Goal: Information Seeking & Learning: Find specific fact

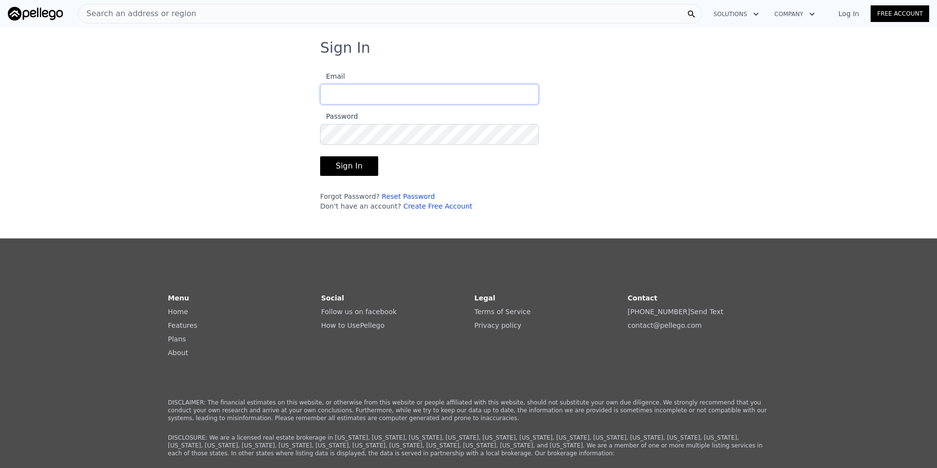
type input "[PERSON_NAME][EMAIL_ADDRESS][DOMAIN_NAME]"
drag, startPoint x: 355, startPoint y: 162, endPoint x: 362, endPoint y: 164, distance: 6.8
click at [355, 162] on button "Sign In" at bounding box center [349, 166] width 58 height 20
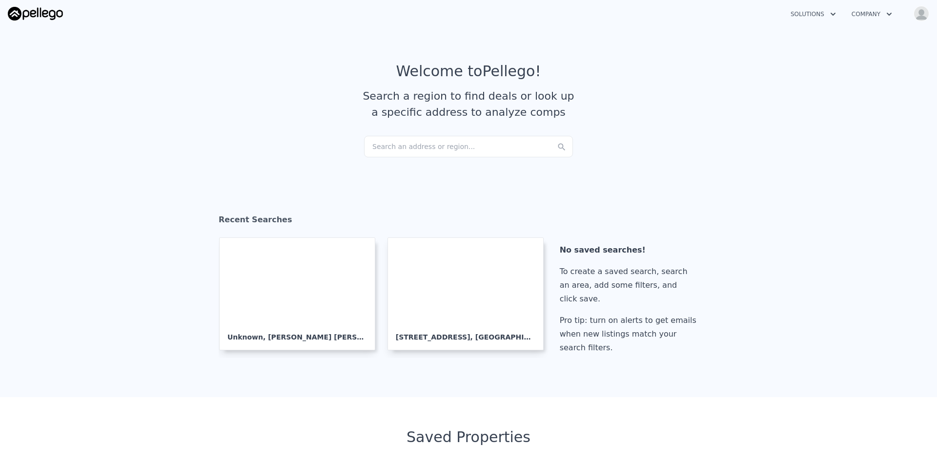
checkbox input "true"
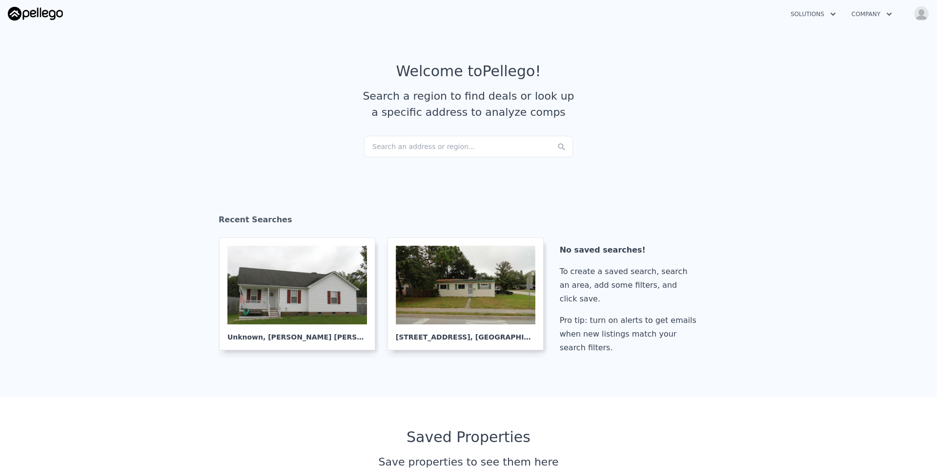
click at [441, 139] on div "Search an address or region..." at bounding box center [468, 146] width 209 height 21
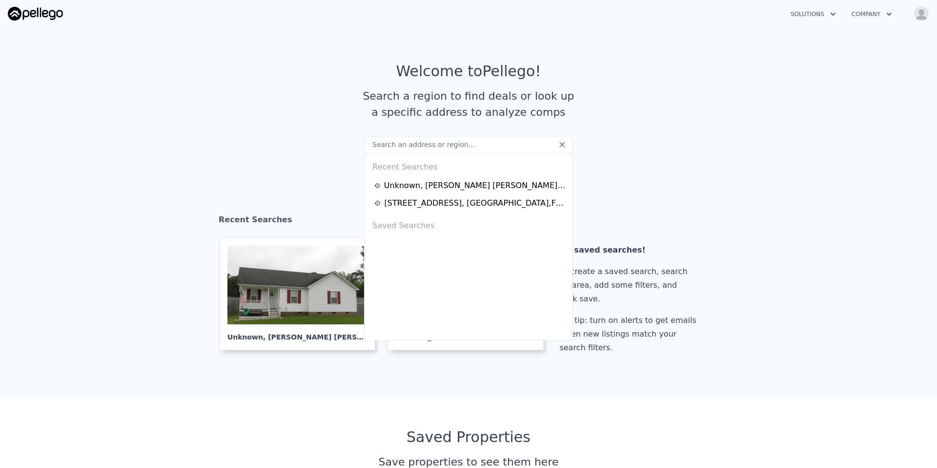
drag, startPoint x: 441, startPoint y: 139, endPoint x: 431, endPoint y: 143, distance: 11.4
click at [431, 143] on input "text" at bounding box center [468, 145] width 209 height 18
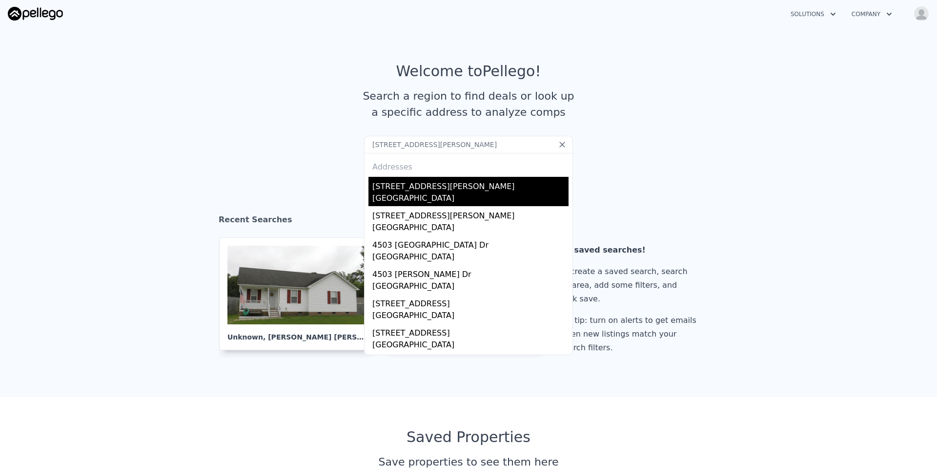
type input "[STREET_ADDRESS][PERSON_NAME]"
click at [415, 199] on div "[GEOGRAPHIC_DATA]" at bounding box center [470, 199] width 196 height 14
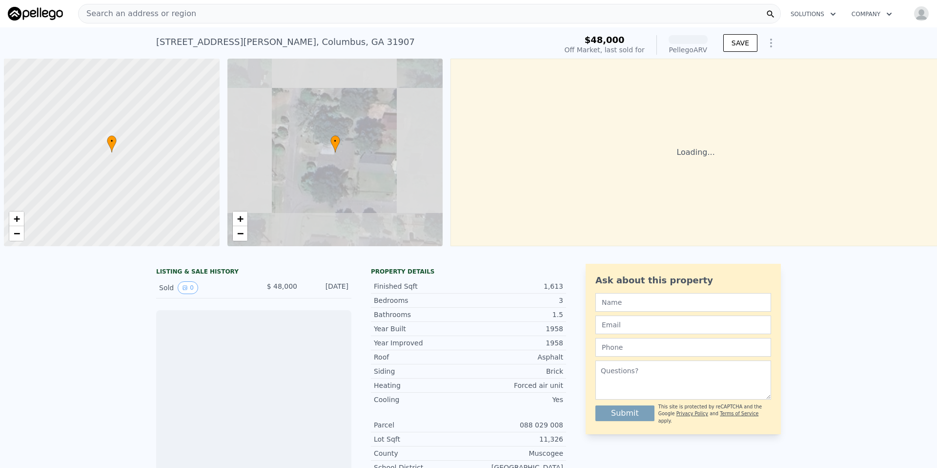
scroll to position [0, 4]
